Goal: Find contact information

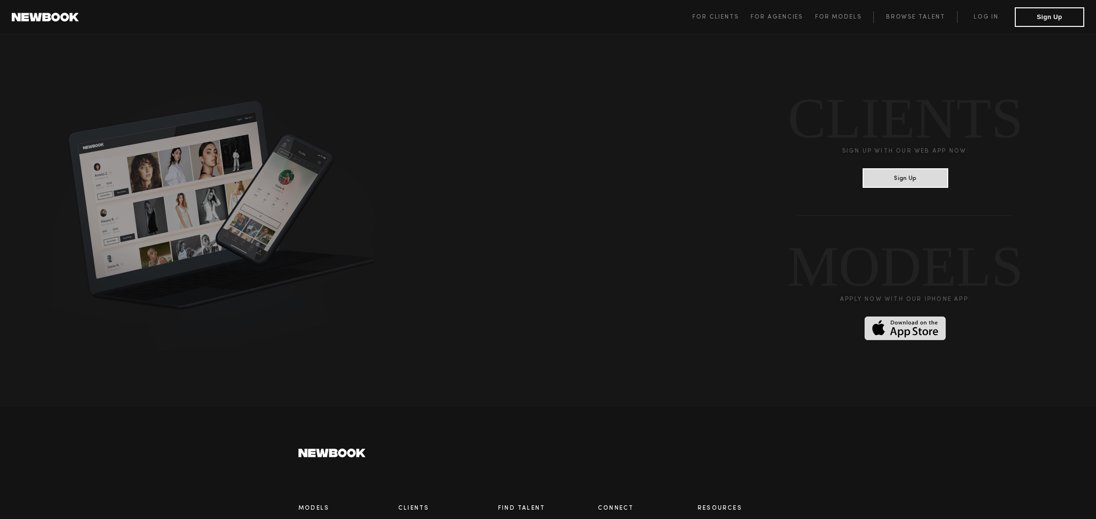
scroll to position [2548, 0]
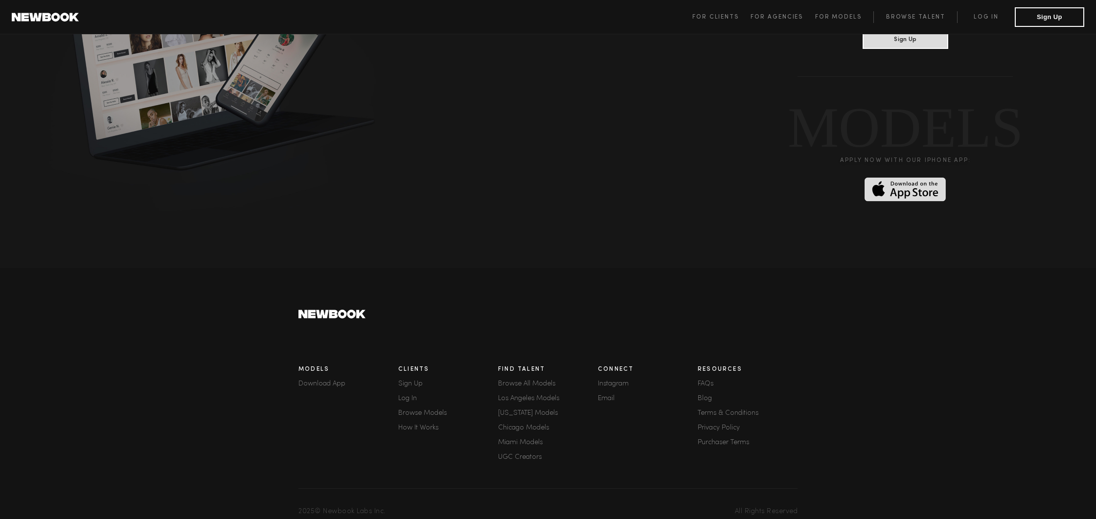
click at [602, 395] on link "Email" at bounding box center [648, 398] width 100 height 7
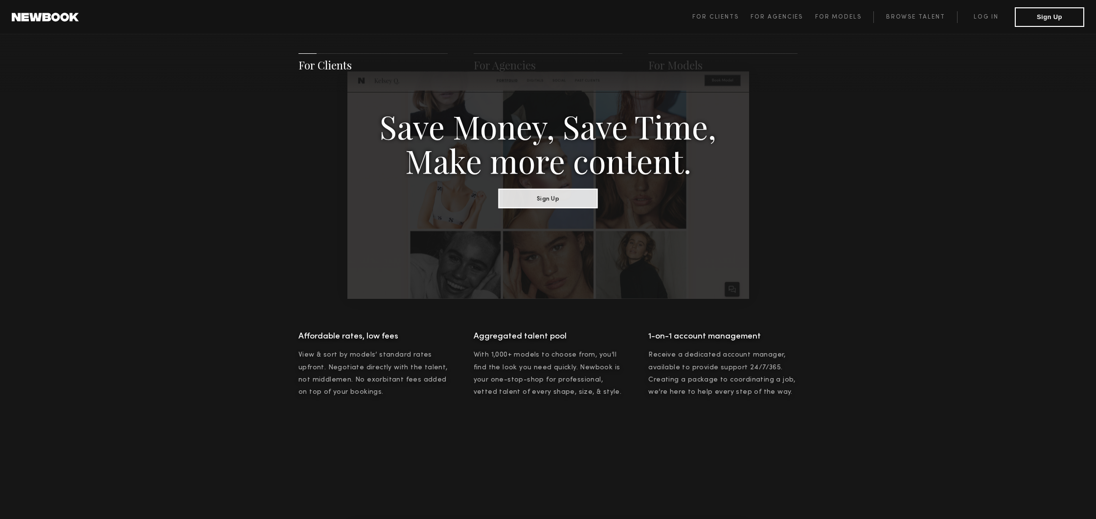
scroll to position [543, 0]
click at [848, 13] on link "For Models" at bounding box center [844, 17] width 59 height 12
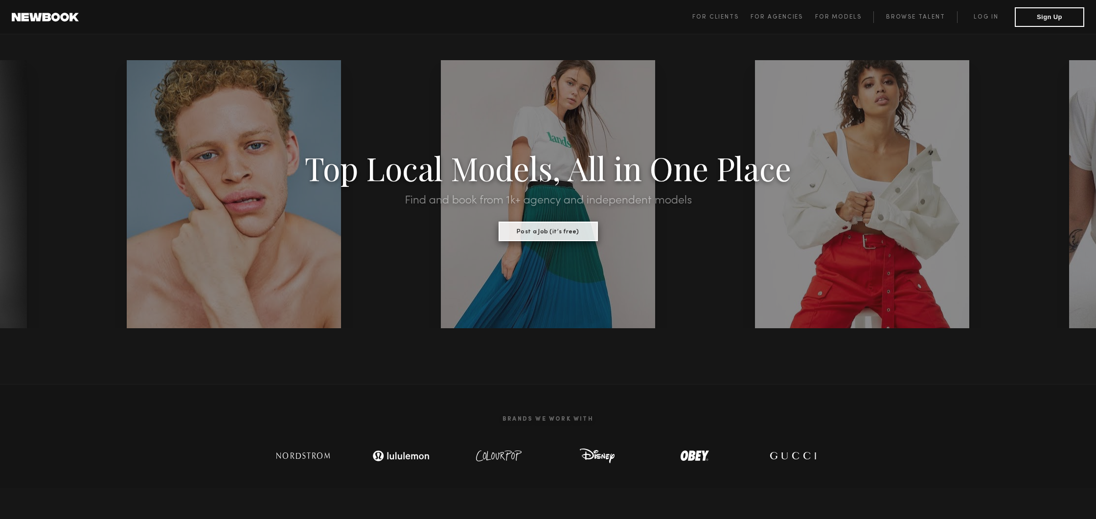
click at [553, 236] on button "Post a Job (it’s free)" at bounding box center [547, 232] width 99 height 20
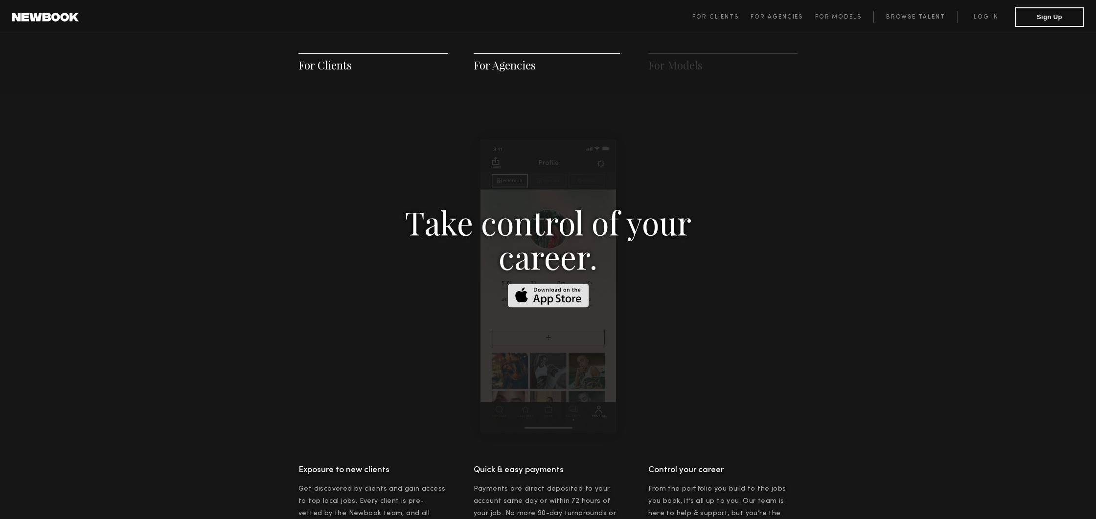
scroll to position [1408, 0]
click at [718, 22] on link "For Clients" at bounding box center [721, 17] width 58 height 12
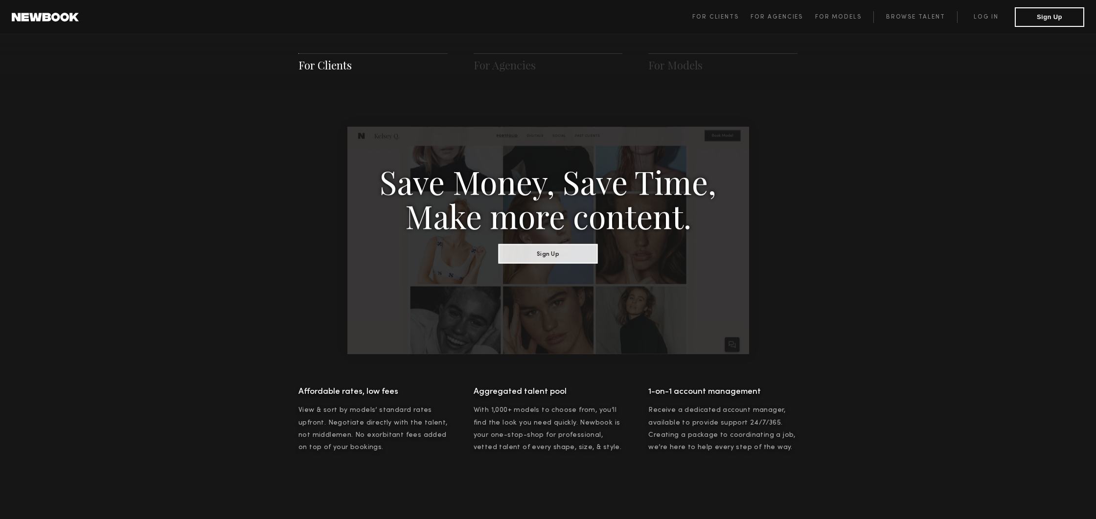
scroll to position [485, 0]
